Goal: Book appointment/travel/reservation

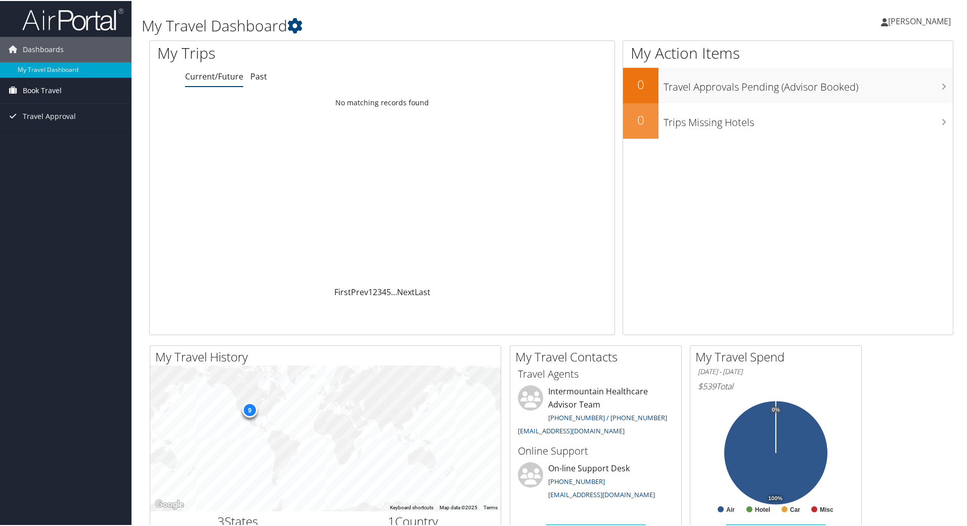
click at [29, 86] on span "Book Travel" at bounding box center [42, 89] width 39 height 25
click at [60, 126] on link "Book/Manage Online Trips" at bounding box center [66, 124] width 132 height 15
click at [81, 127] on link "Book/Manage Online Trips" at bounding box center [66, 124] width 132 height 15
